Goal: Task Accomplishment & Management: Complete application form

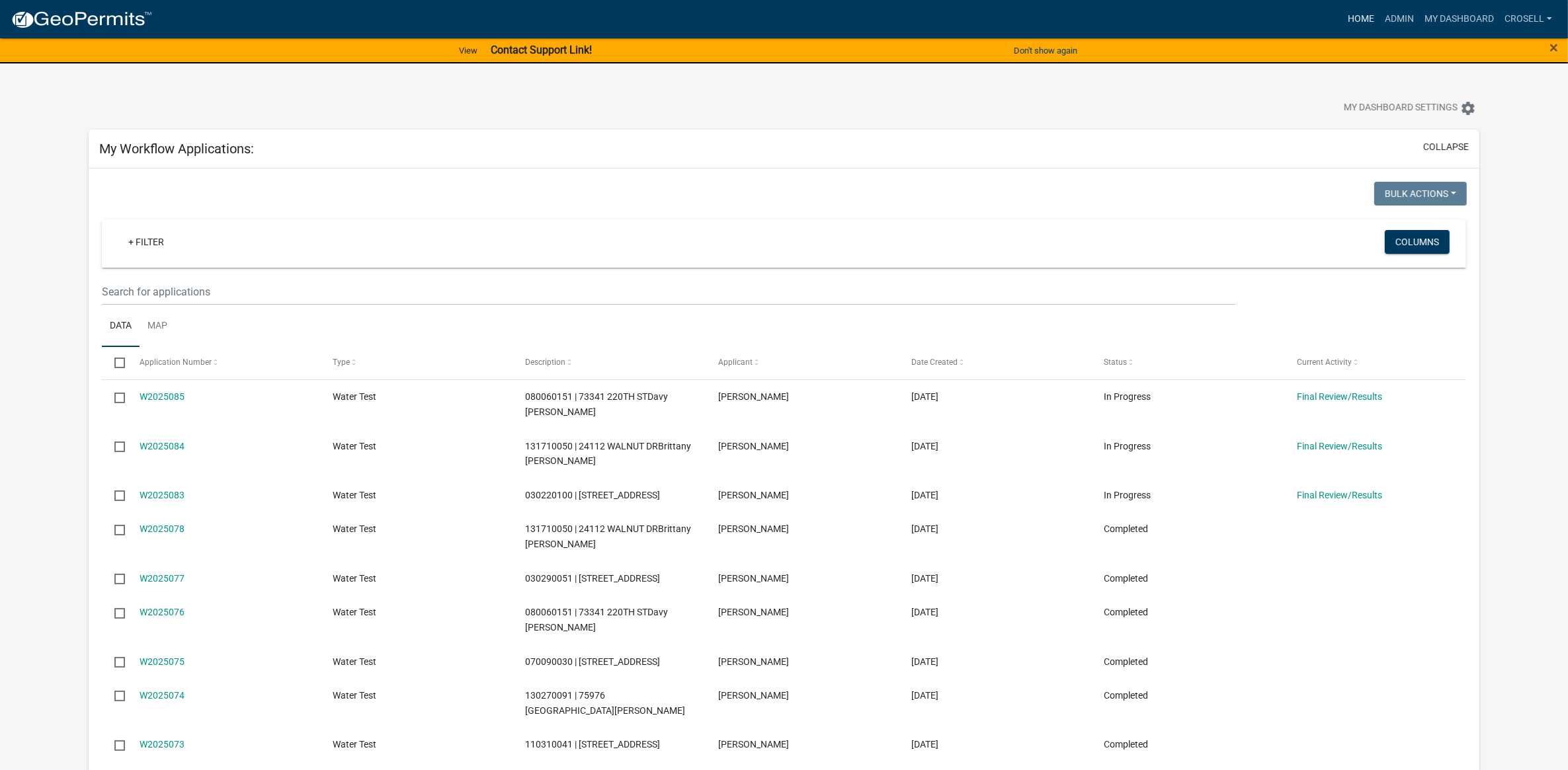
click at [1354, 9] on link "Home" at bounding box center [1360, 19] width 37 height 25
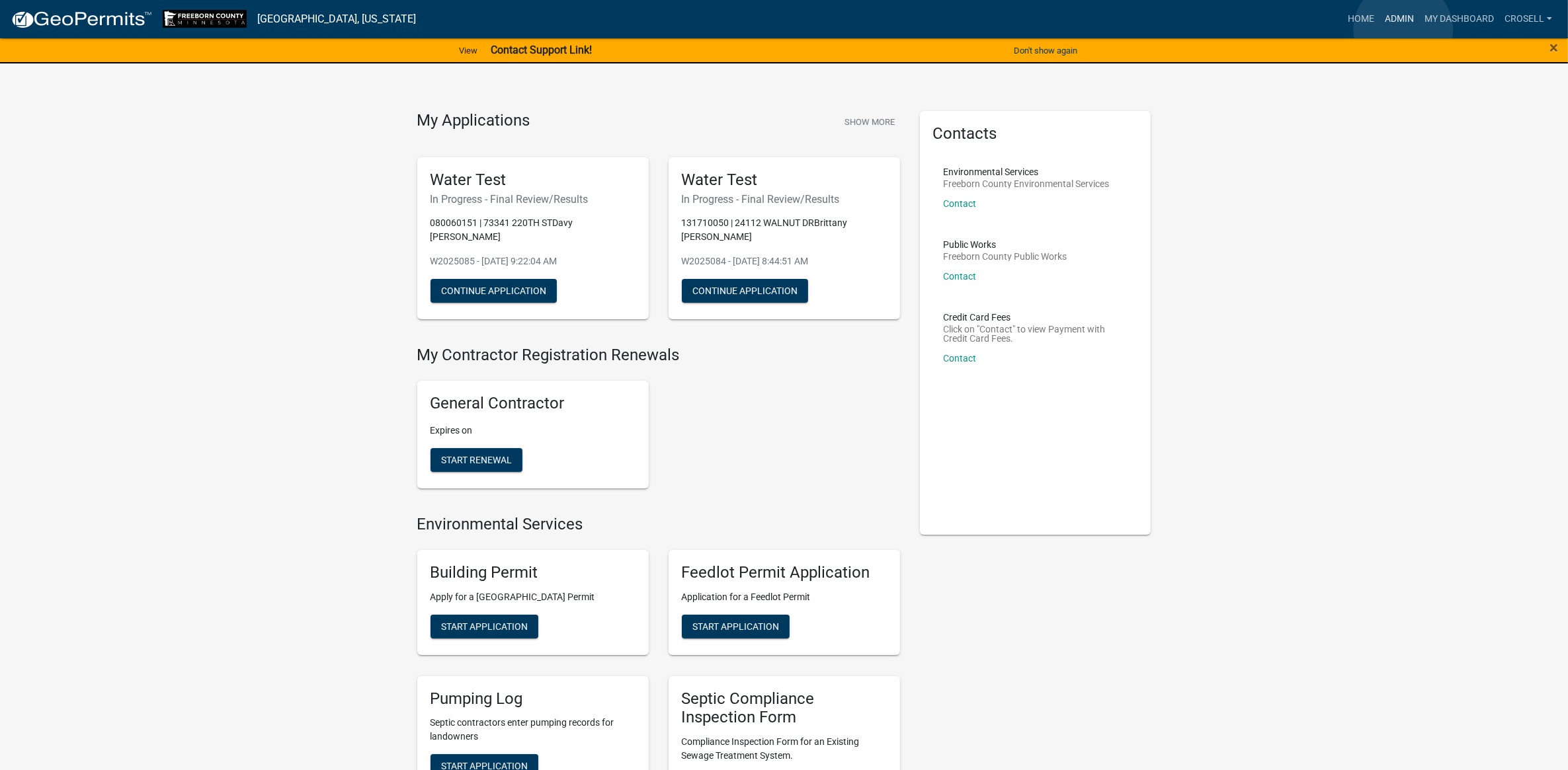
click at [1403, 30] on link "Admin" at bounding box center [1399, 19] width 40 height 25
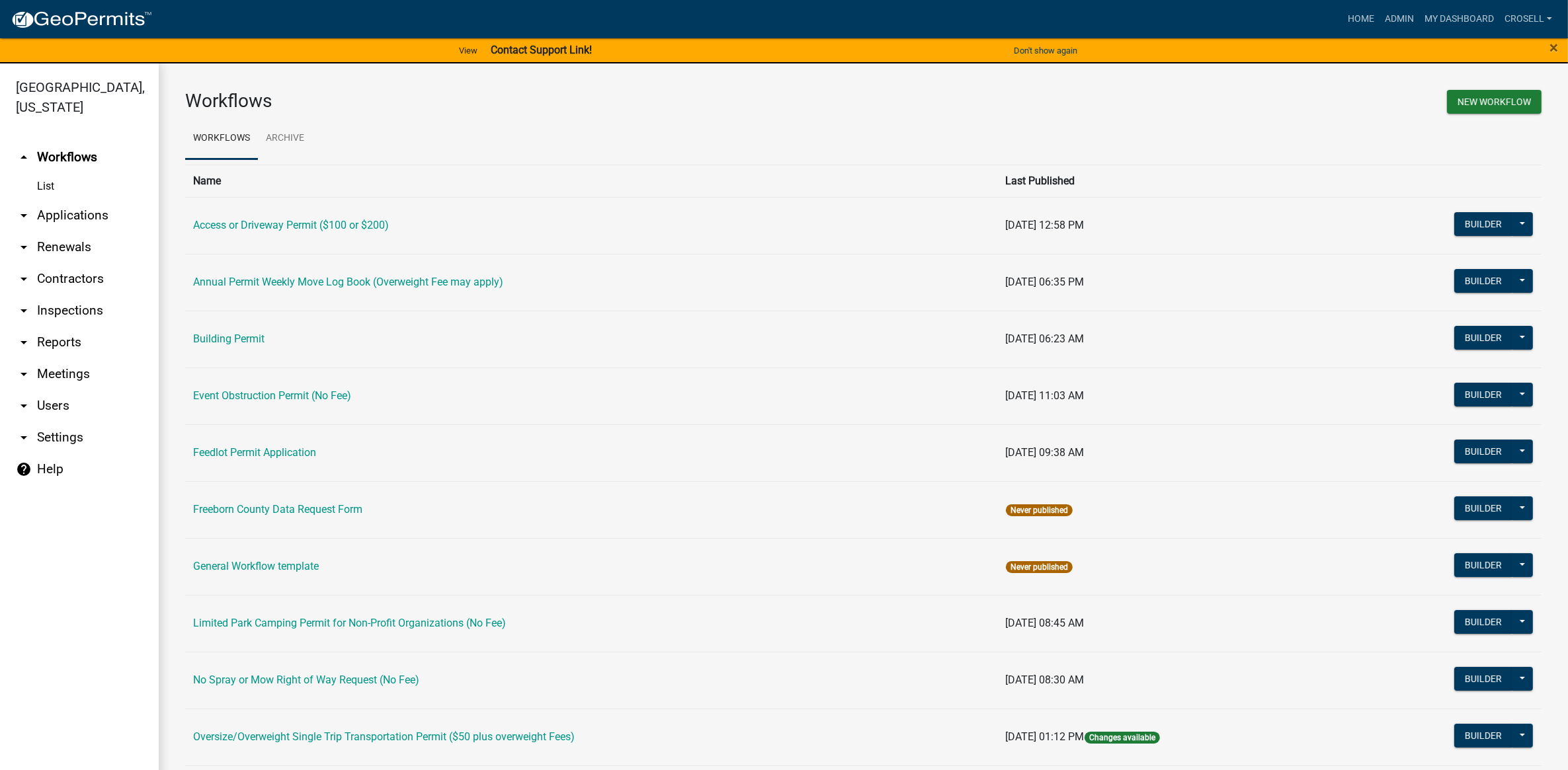
click at [89, 212] on link "arrow_drop_down Applications" at bounding box center [80, 215] width 159 height 32
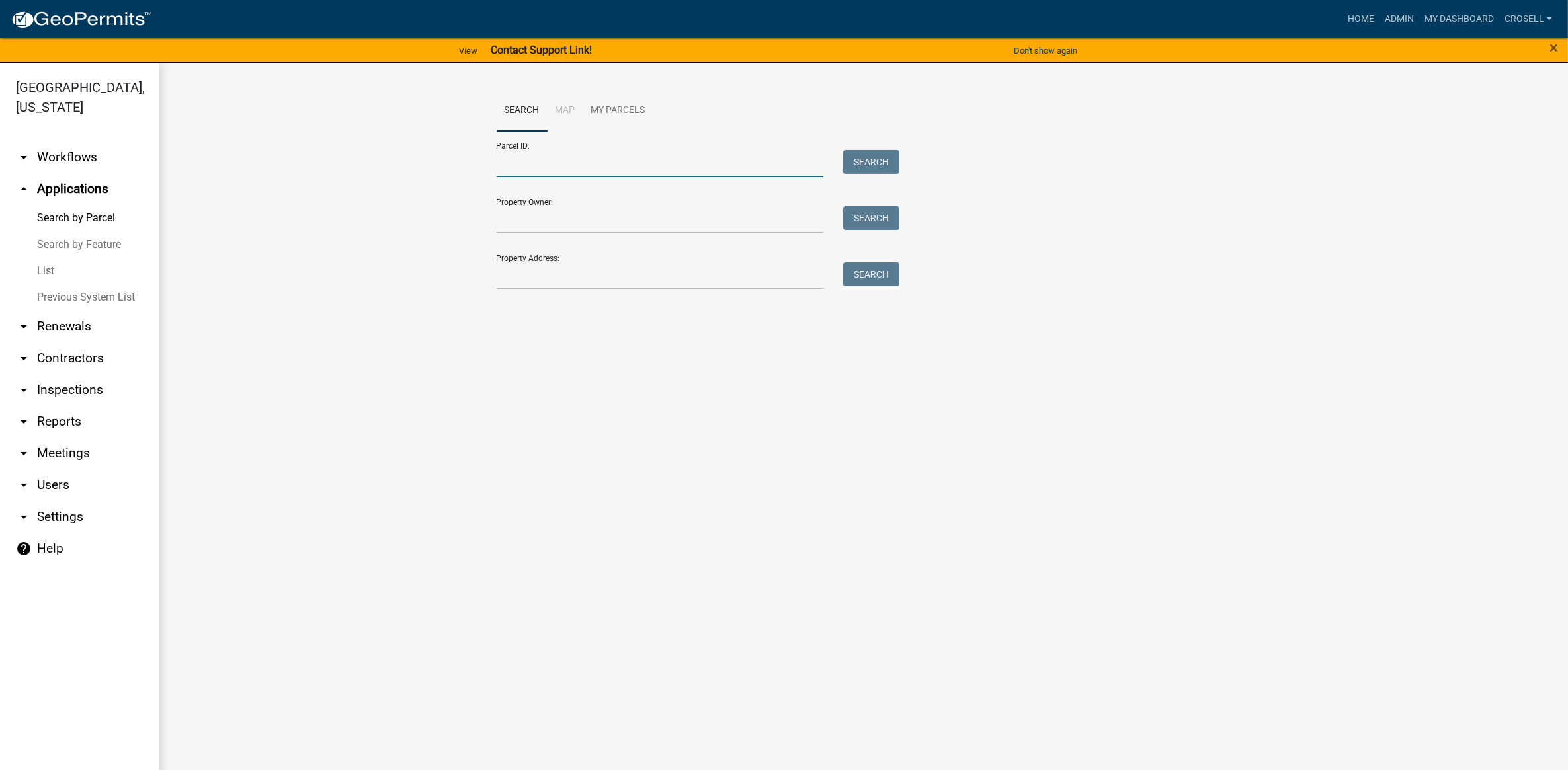
click at [579, 164] on input "Parcel ID:" at bounding box center [660, 163] width 327 height 27
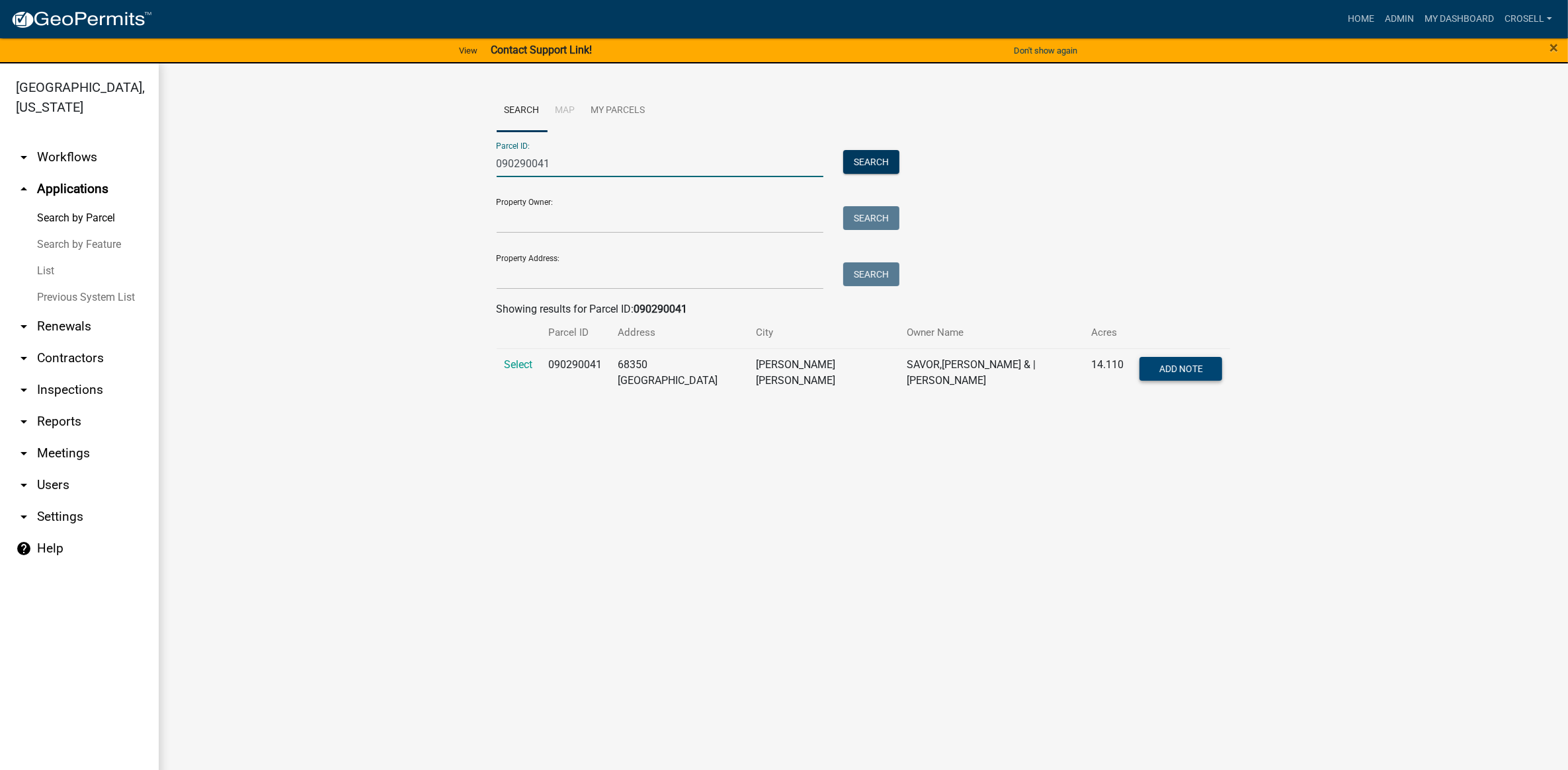
type input "090290041"
click at [1149, 370] on button "Add Note" at bounding box center [1180, 369] width 83 height 24
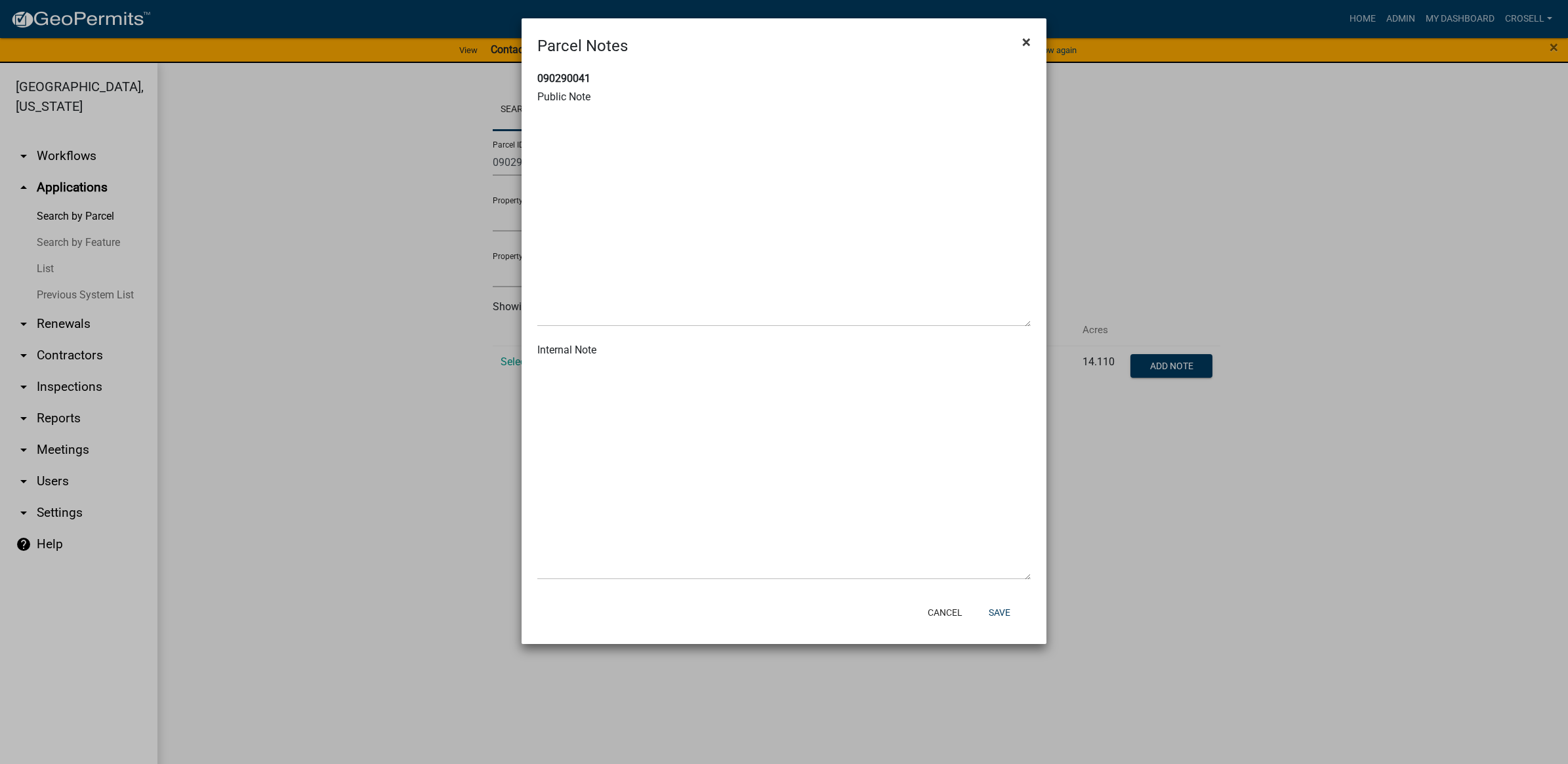
click at [1022, 38] on span "×" at bounding box center [1026, 42] width 9 height 19
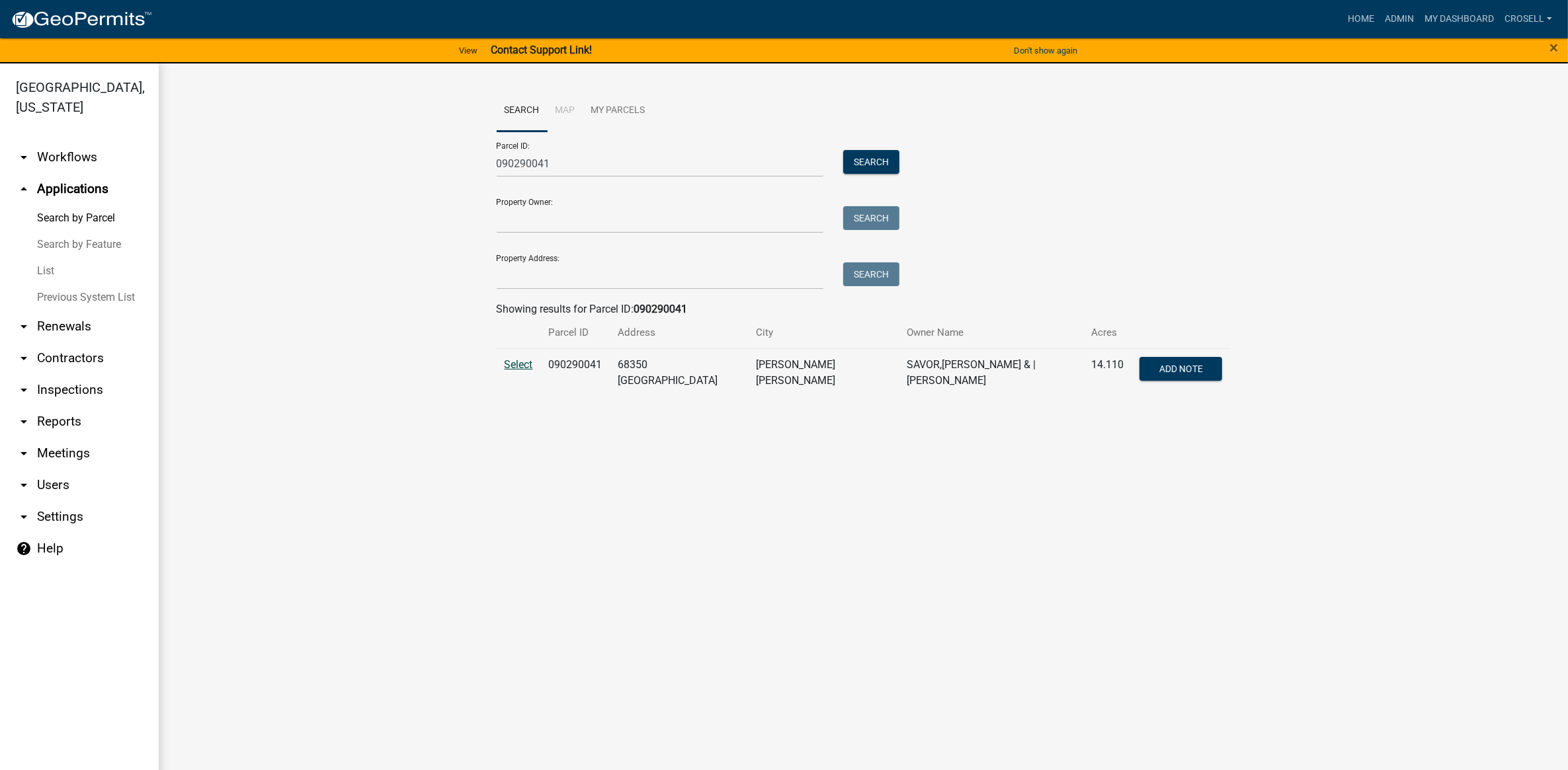
click at [511, 360] on span "Select" at bounding box center [519, 365] width 28 height 12
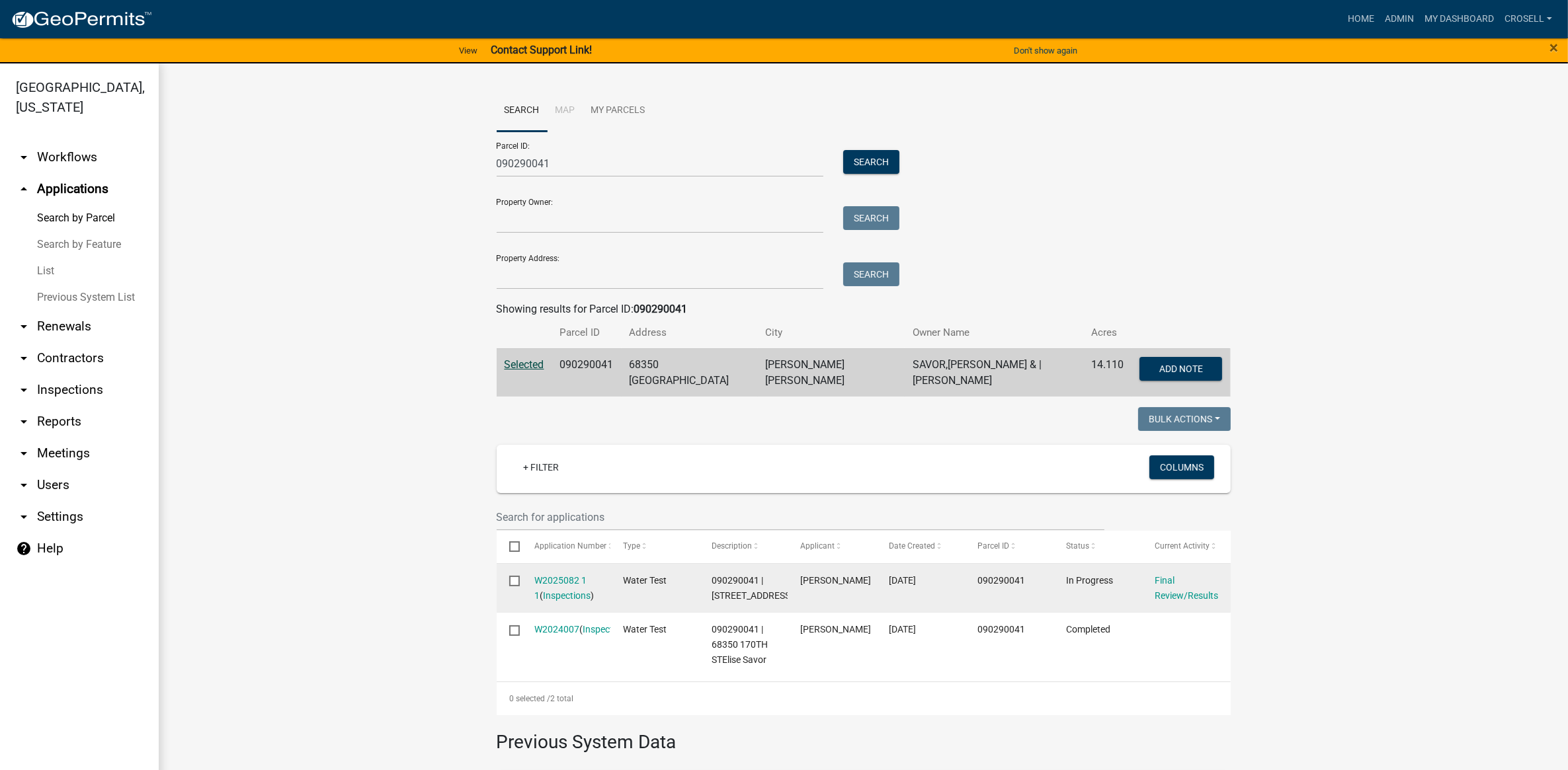
click at [1161, 583] on div "Final Review/Results" at bounding box center [1186, 588] width 63 height 30
click at [1161, 589] on link "Final Review/Results" at bounding box center [1186, 588] width 63 height 26
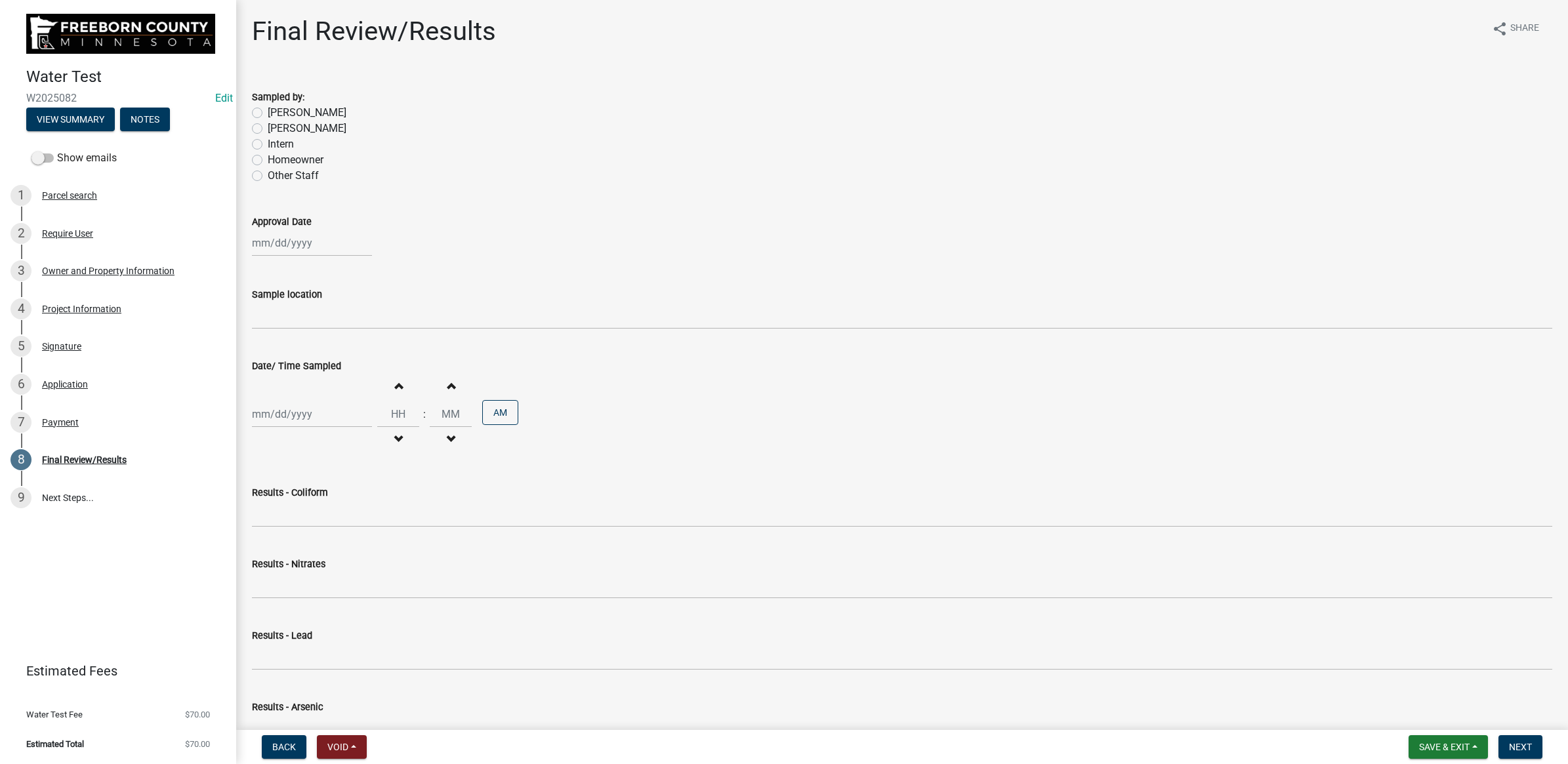
click at [268, 109] on label "[PERSON_NAME]" at bounding box center [307, 113] width 79 height 15
click at [268, 109] on input "[PERSON_NAME]" at bounding box center [272, 109] width 9 height 9
radio input "true"
click at [270, 249] on div at bounding box center [312, 243] width 120 height 27
select select "9"
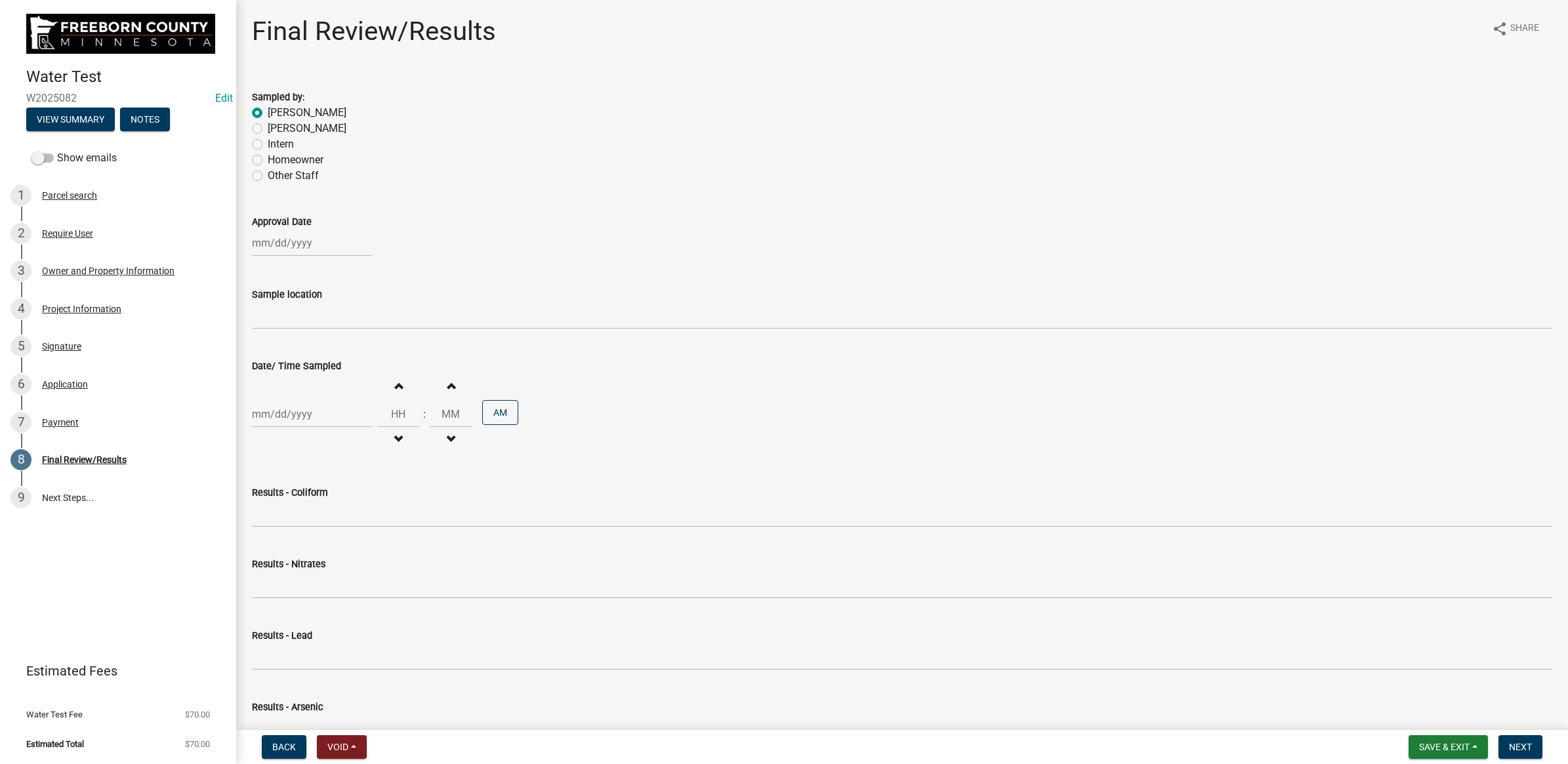
select select "2025"
click at [328, 333] on div "11" at bounding box center [327, 333] width 21 height 21
type input "[DATE]"
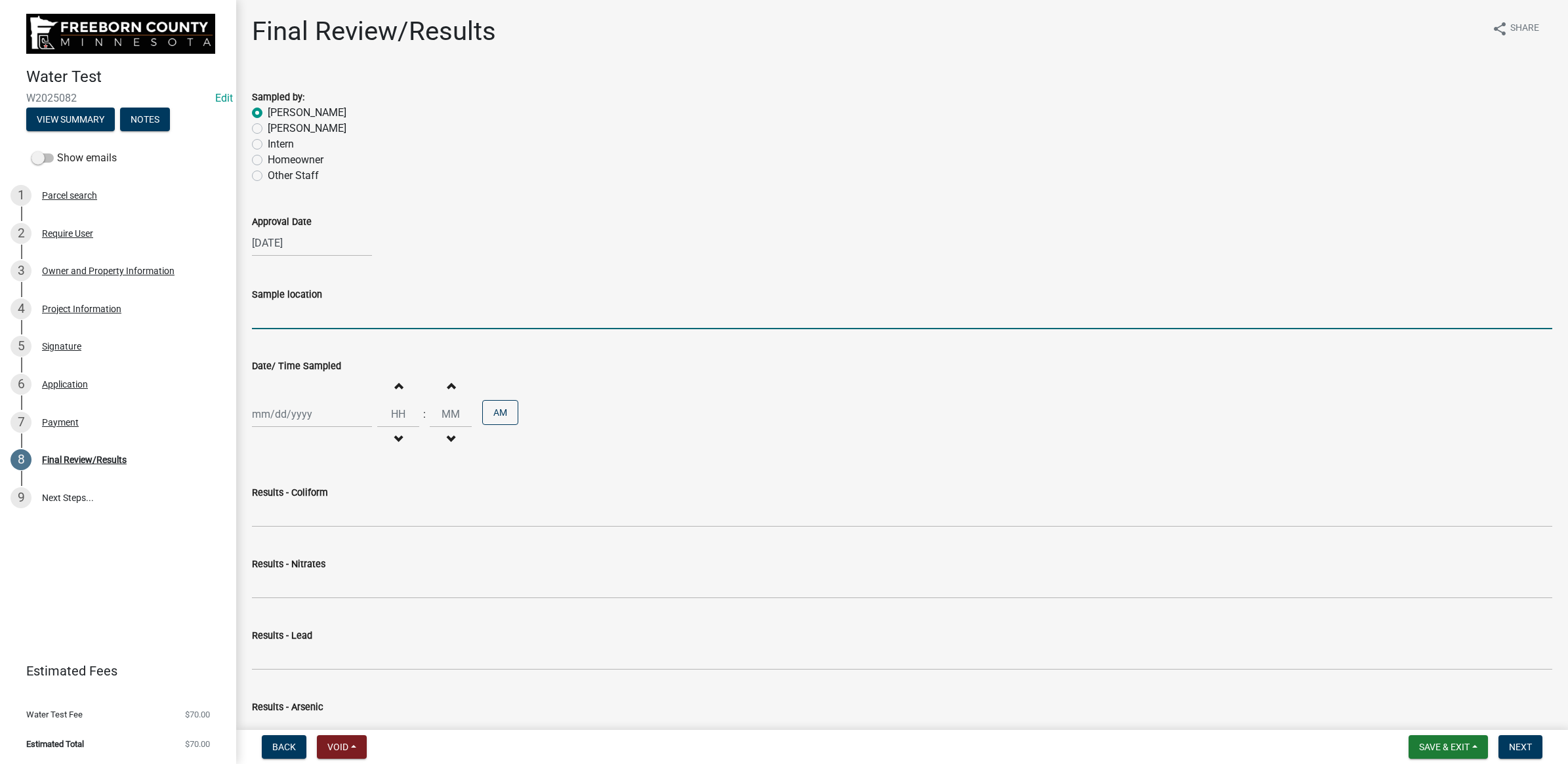
click at [317, 317] on input "Sample location" at bounding box center [902, 315] width 1300 height 27
type input "Hydrant"
select select "9"
select select "2025"
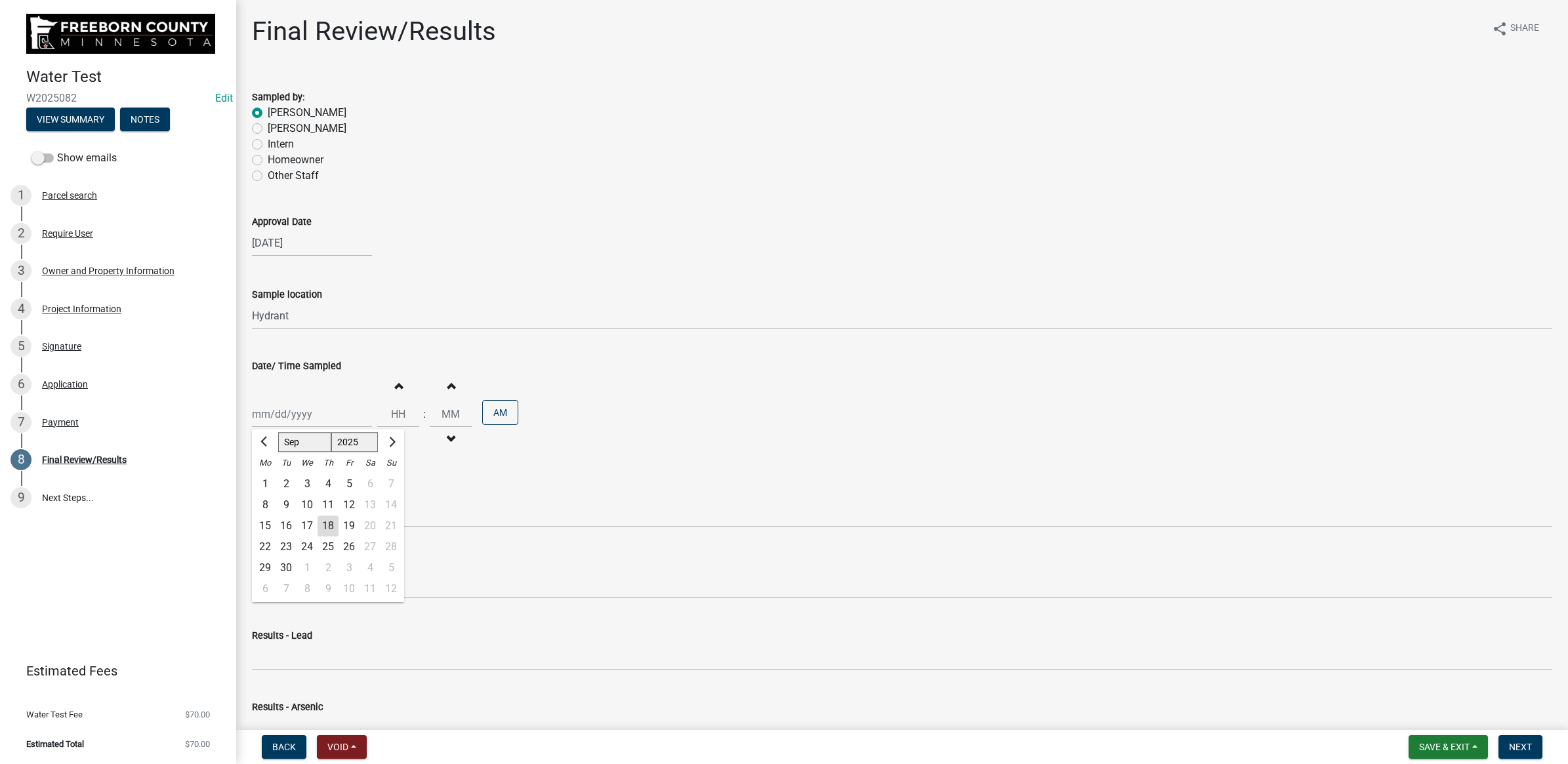
click at [257, 417] on div "[PERSON_NAME] Feb Mar Apr [PERSON_NAME][DATE] Oct Nov [DATE] 1526 1527 1528 152…" at bounding box center [312, 414] width 120 height 27
click at [265, 526] on div "15" at bounding box center [265, 526] width 21 height 21
type input "[DATE]"
click at [697, 333] on wm-data-entity-input "Sample location Hydrant" at bounding box center [902, 304] width 1300 height 71
click at [398, 418] on input "Hours" at bounding box center [398, 414] width 42 height 27
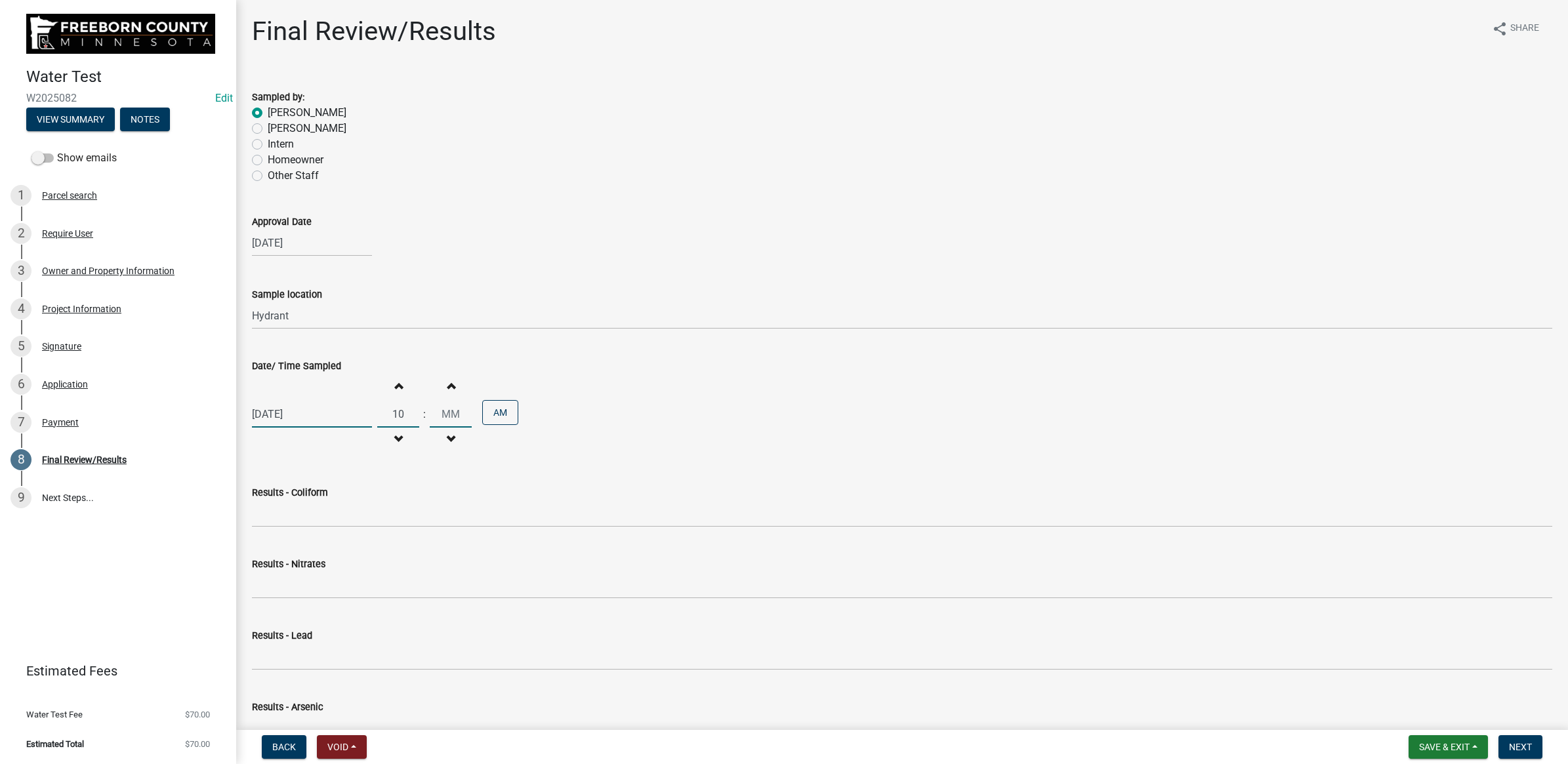
type input "10"
type input "37"
click at [572, 499] on div "Results - Coliform" at bounding box center [902, 493] width 1300 height 15
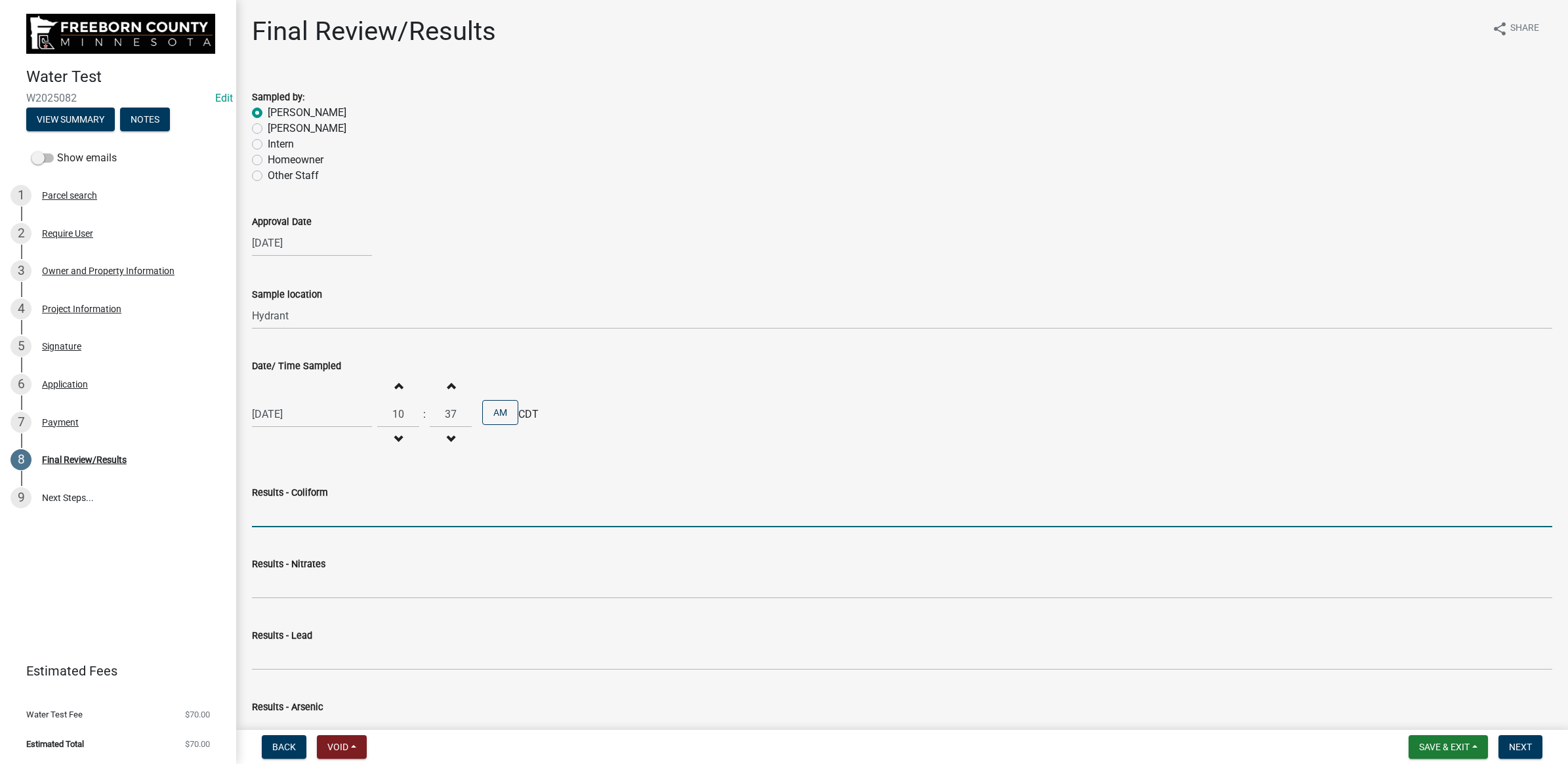
click at [562, 509] on input "Results - Coliform" at bounding box center [902, 513] width 1300 height 27
type input "<1 CFU/100ml"
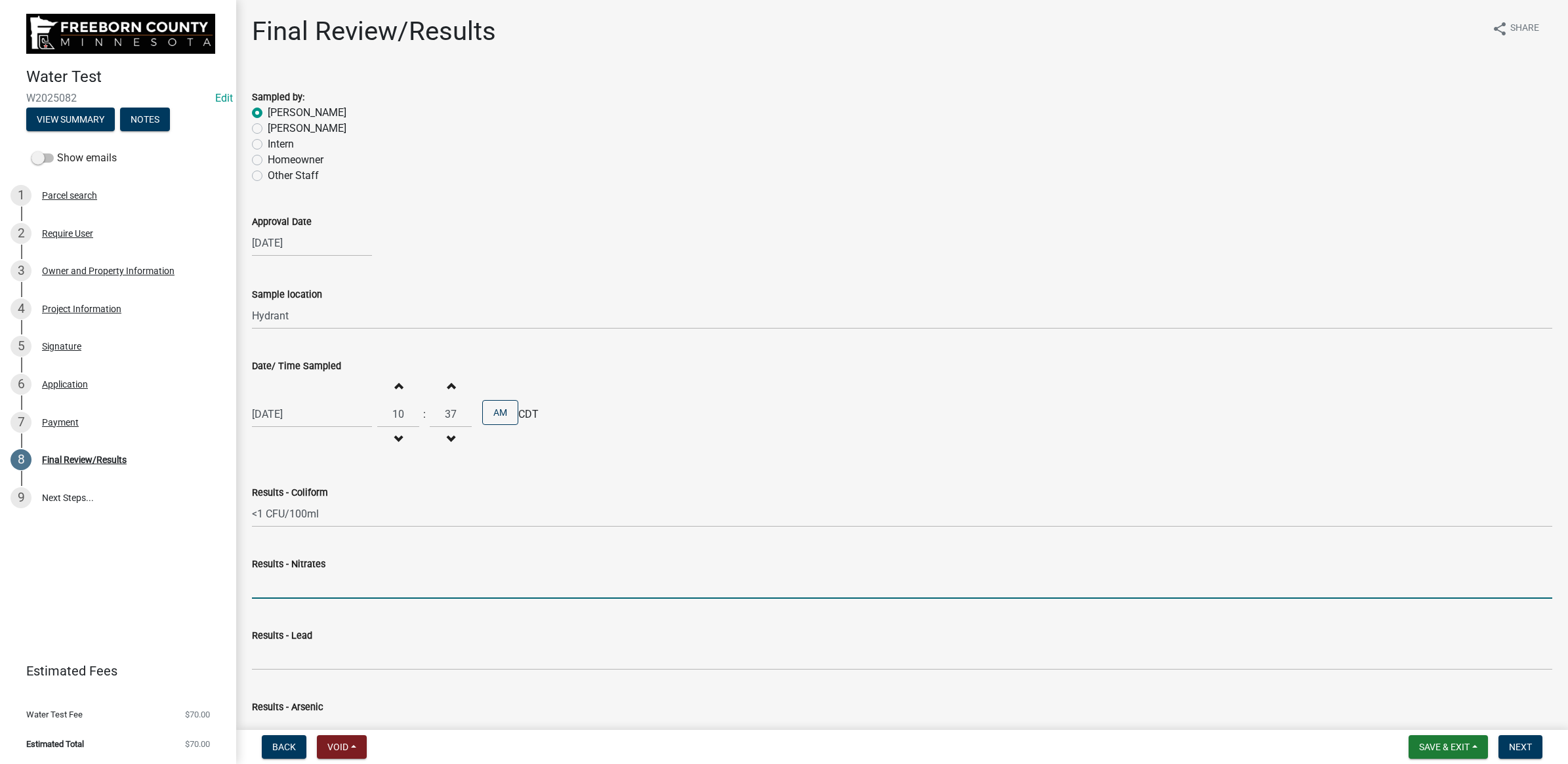
click at [418, 592] on input "Results - Nitrates" at bounding box center [902, 585] width 1300 height 27
type input "<0.05 mg/L"
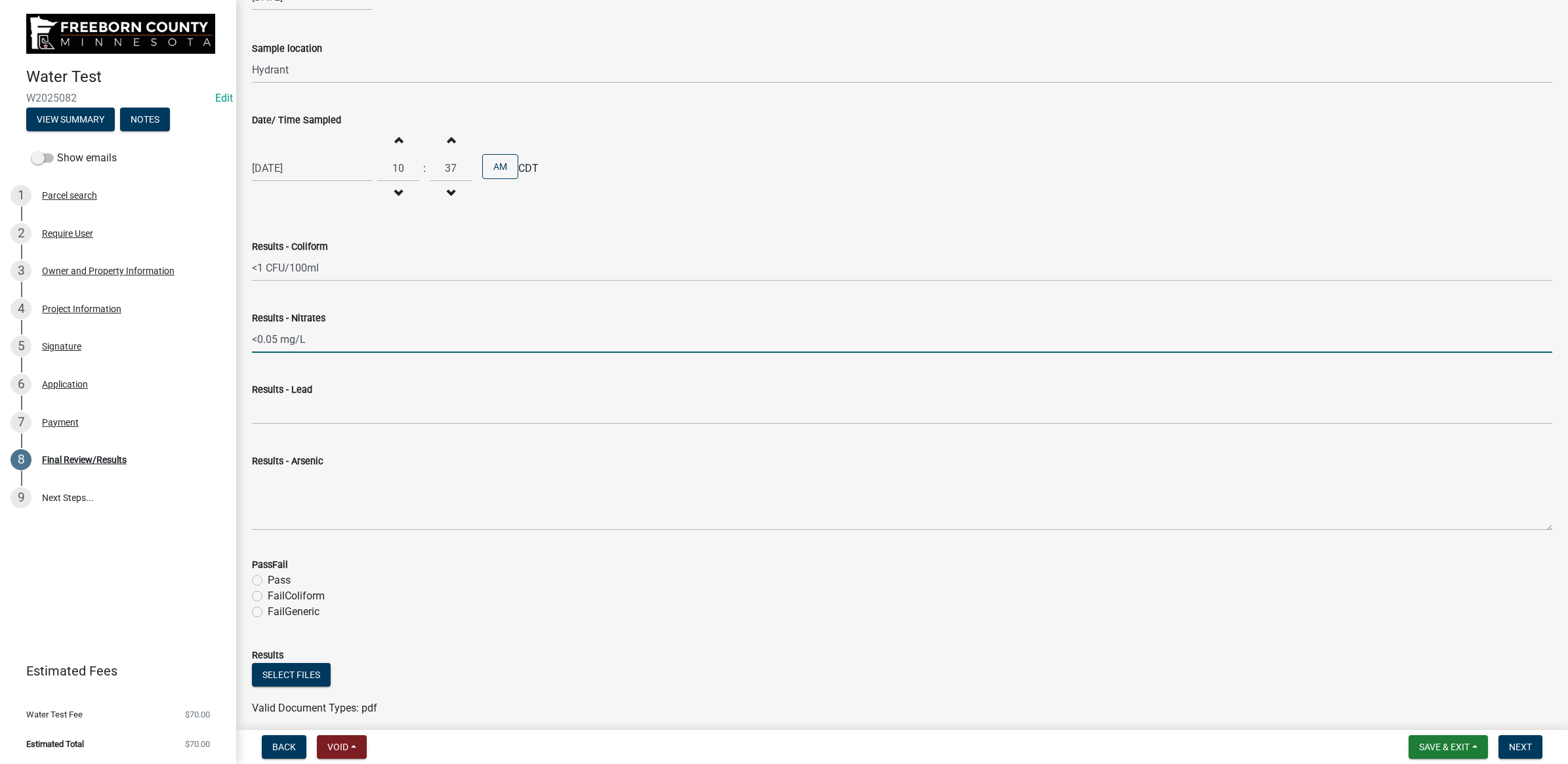
scroll to position [374, 0]
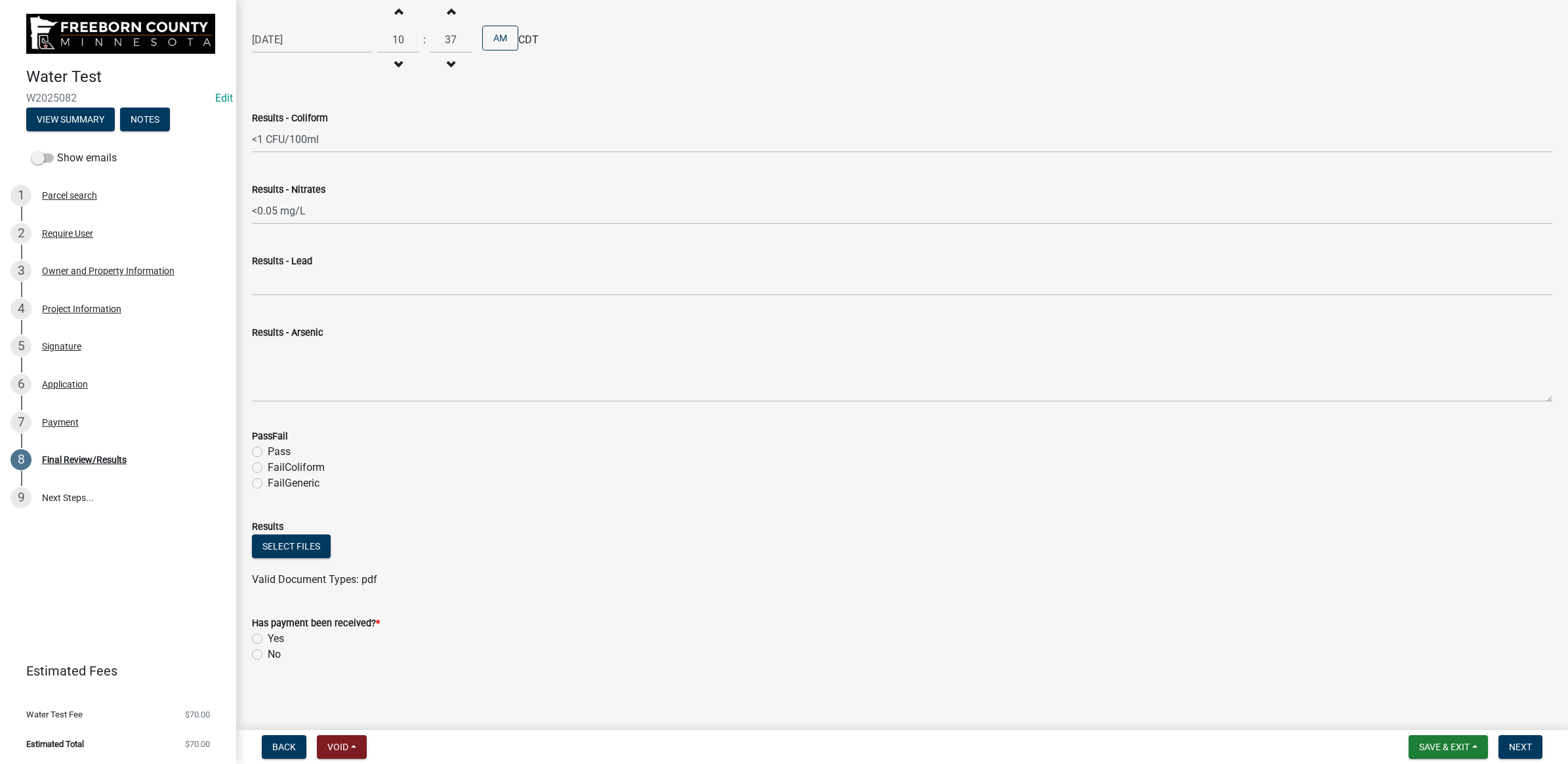
click at [268, 450] on label "Pass" at bounding box center [279, 452] width 23 height 15
click at [268, 450] on input "Pass" at bounding box center [272, 448] width 9 height 9
radio input "true"
click at [272, 535] on button "Select files" at bounding box center [292, 546] width 79 height 24
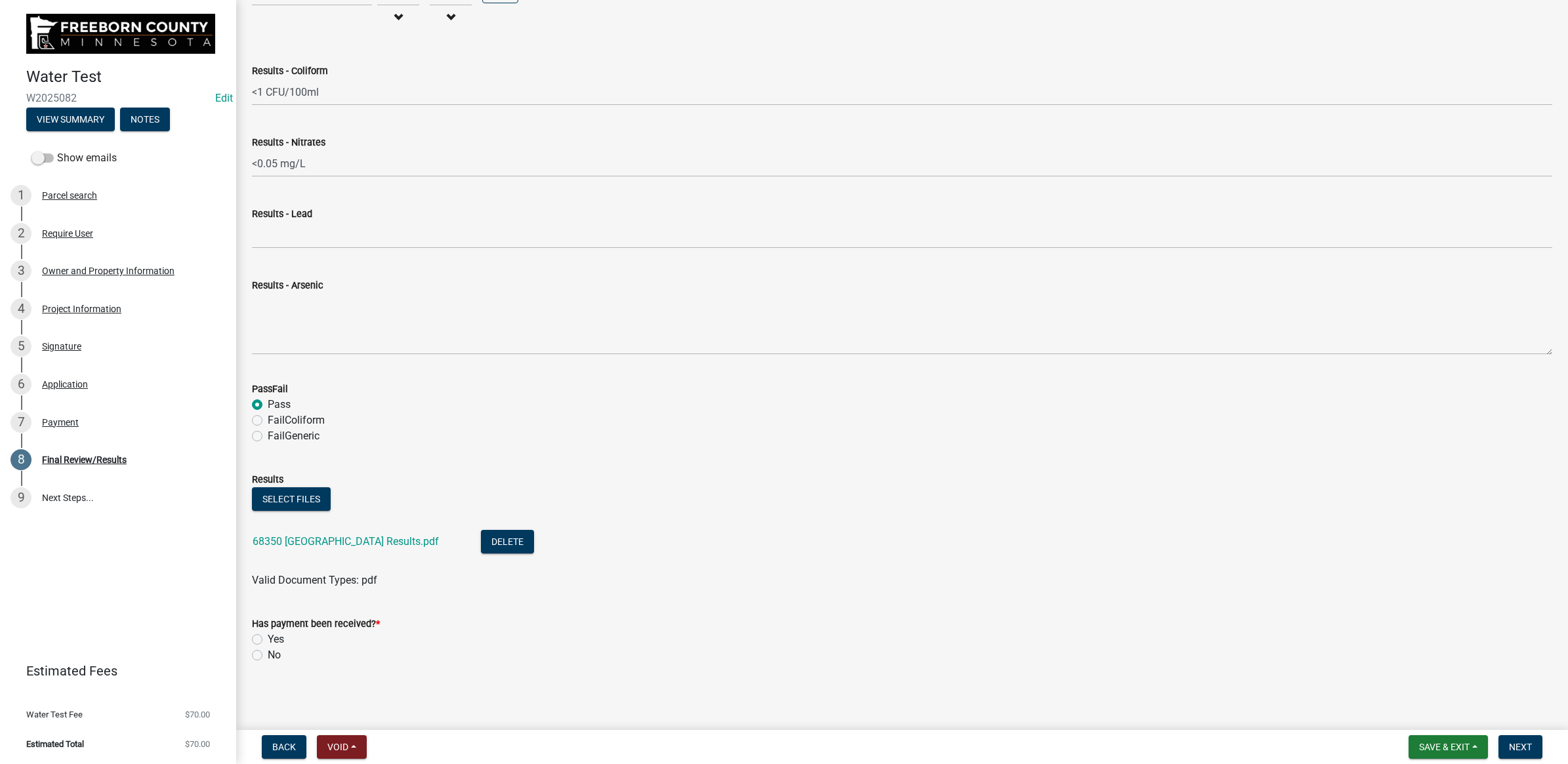
click at [268, 636] on label "Yes" at bounding box center [275, 640] width 16 height 15
click at [268, 636] on input "Yes" at bounding box center [272, 636] width 9 height 9
radio input "true"
click at [1519, 744] on span "Next" at bounding box center [1520, 747] width 23 height 11
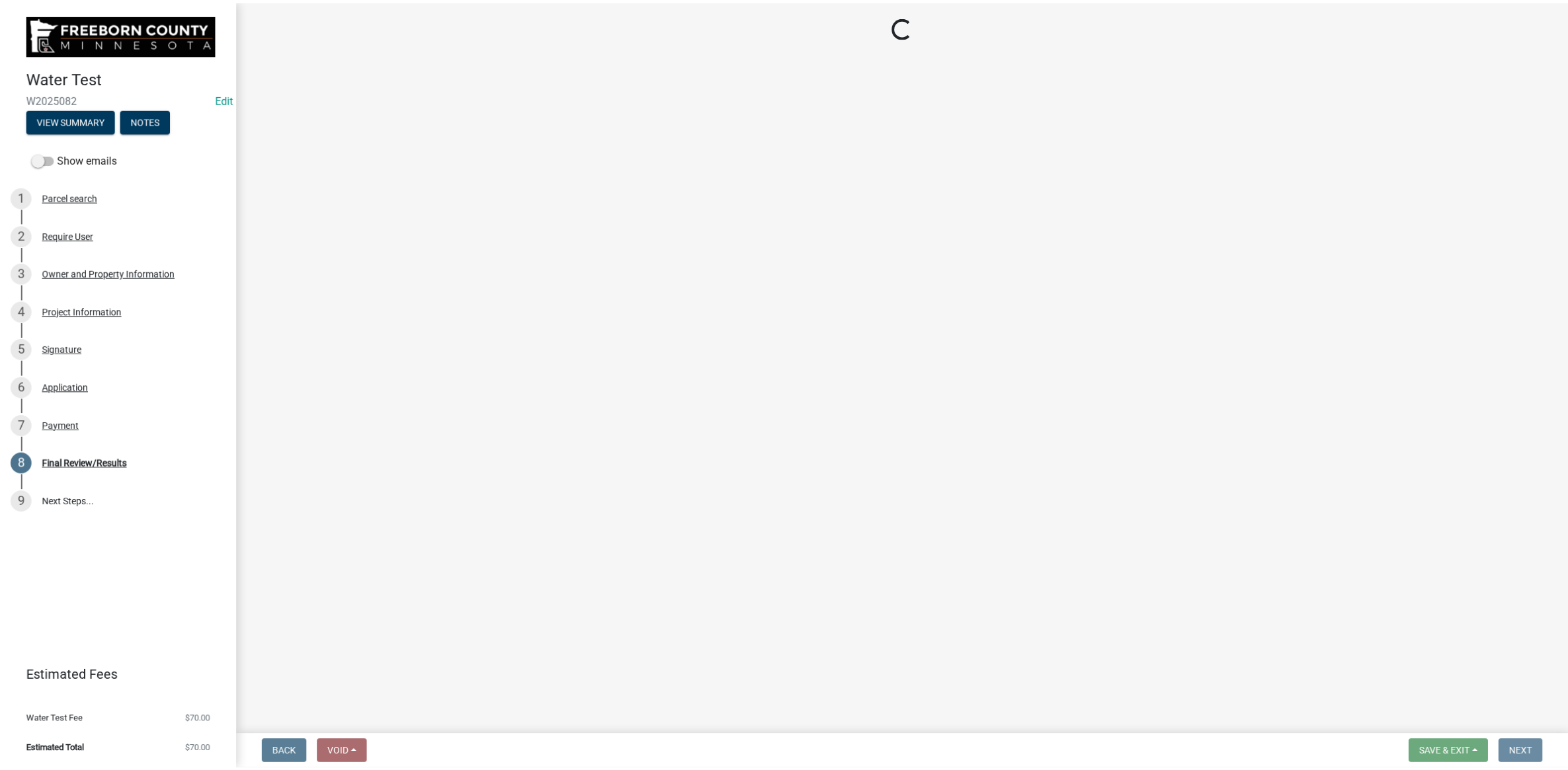
scroll to position [0, 0]
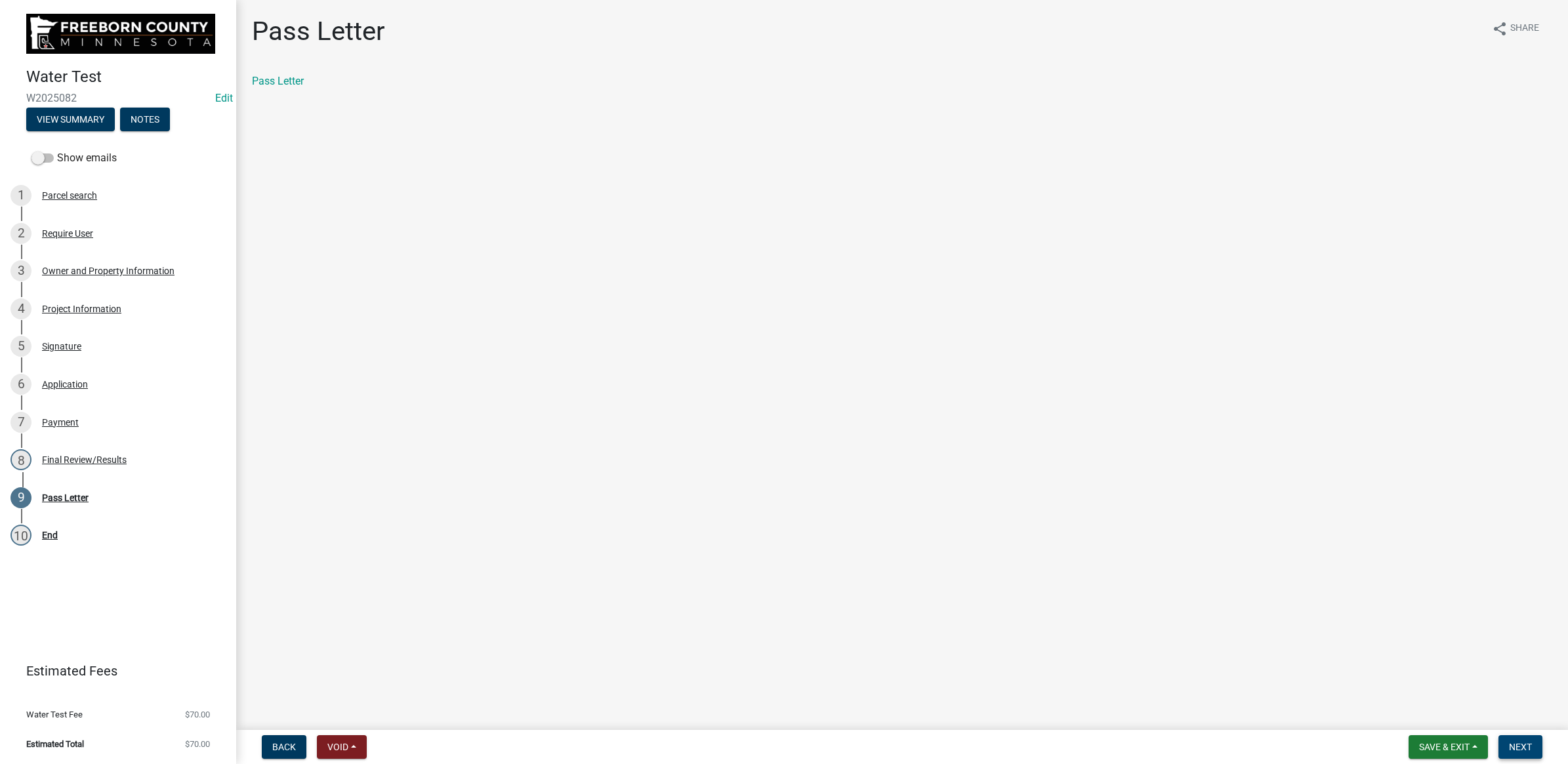
click at [1538, 745] on button "Next" at bounding box center [1520, 747] width 44 height 24
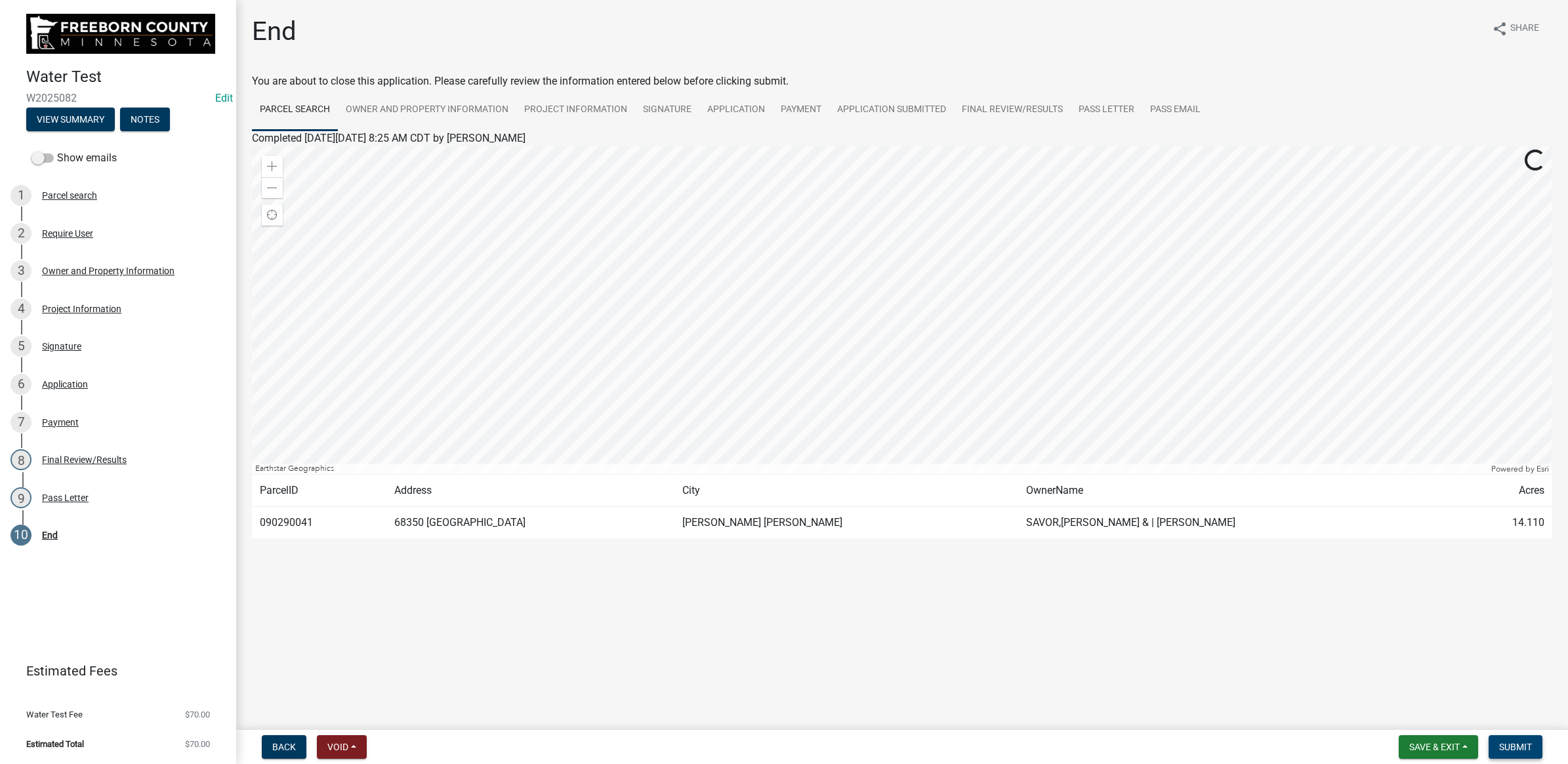
click at [1537, 745] on button "Submit" at bounding box center [1515, 747] width 54 height 24
